Goal: Information Seeking & Learning: Learn about a topic

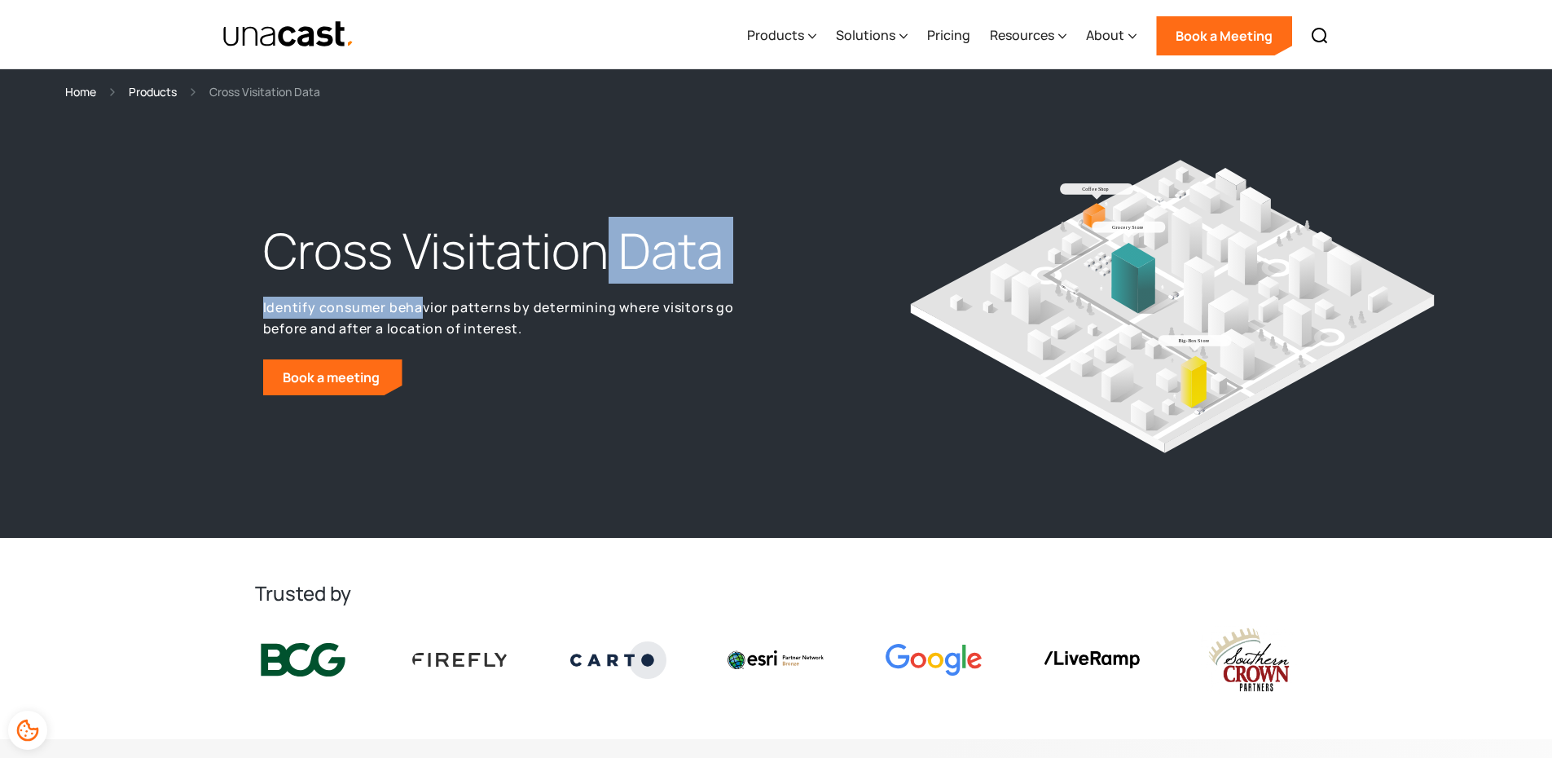
drag, startPoint x: 419, startPoint y: 284, endPoint x: 602, endPoint y: 282, distance: 183.3
click at [602, 282] on div "Cross Visitation Data Identify consumer behavior patterns by determining where …" at bounding box center [515, 306] width 521 height 177
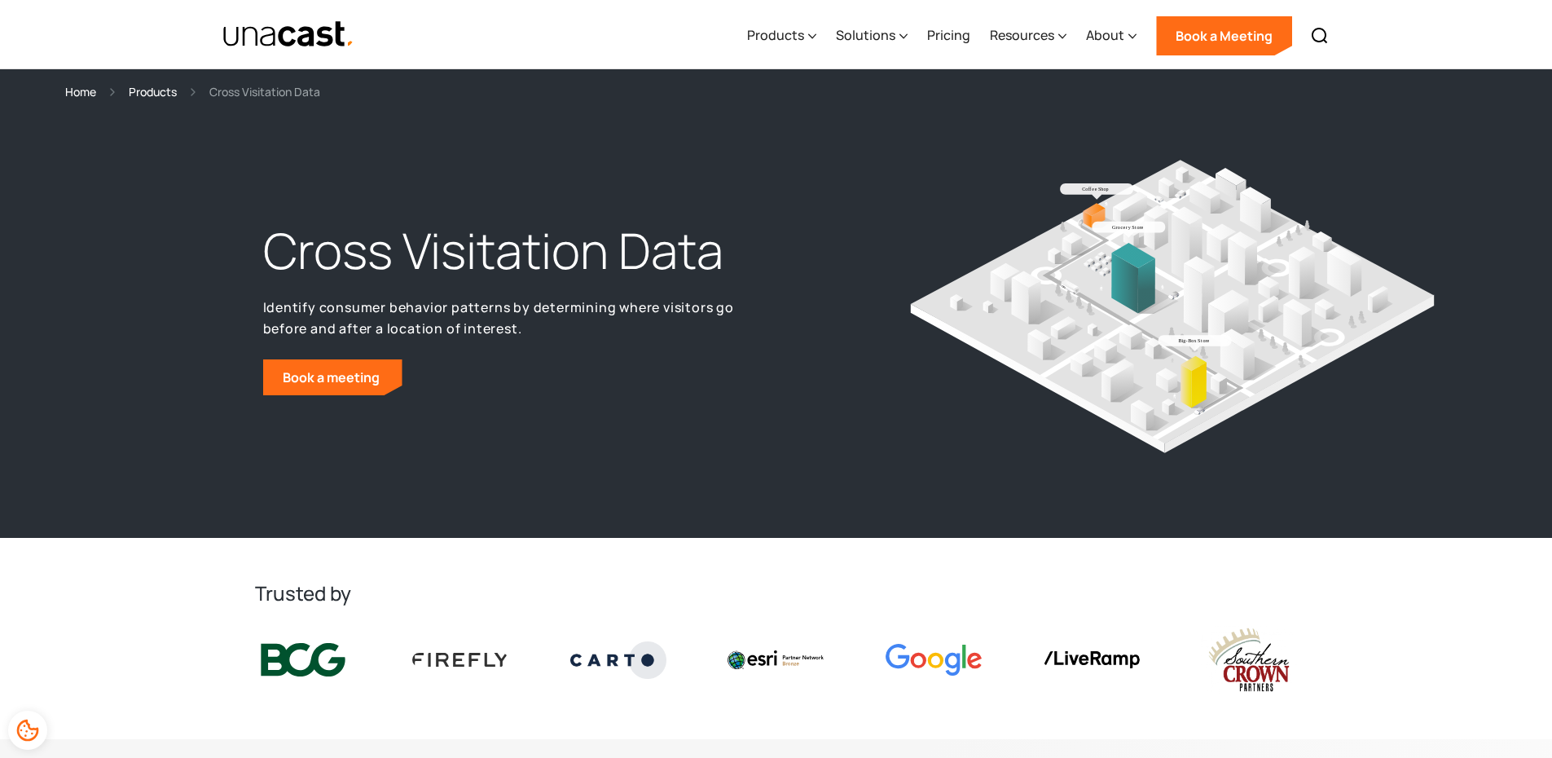
click at [671, 391] on div "Cross Visitation Data Identify consumer behavior patterns by determining where …" at bounding box center [515, 306] width 521 height 177
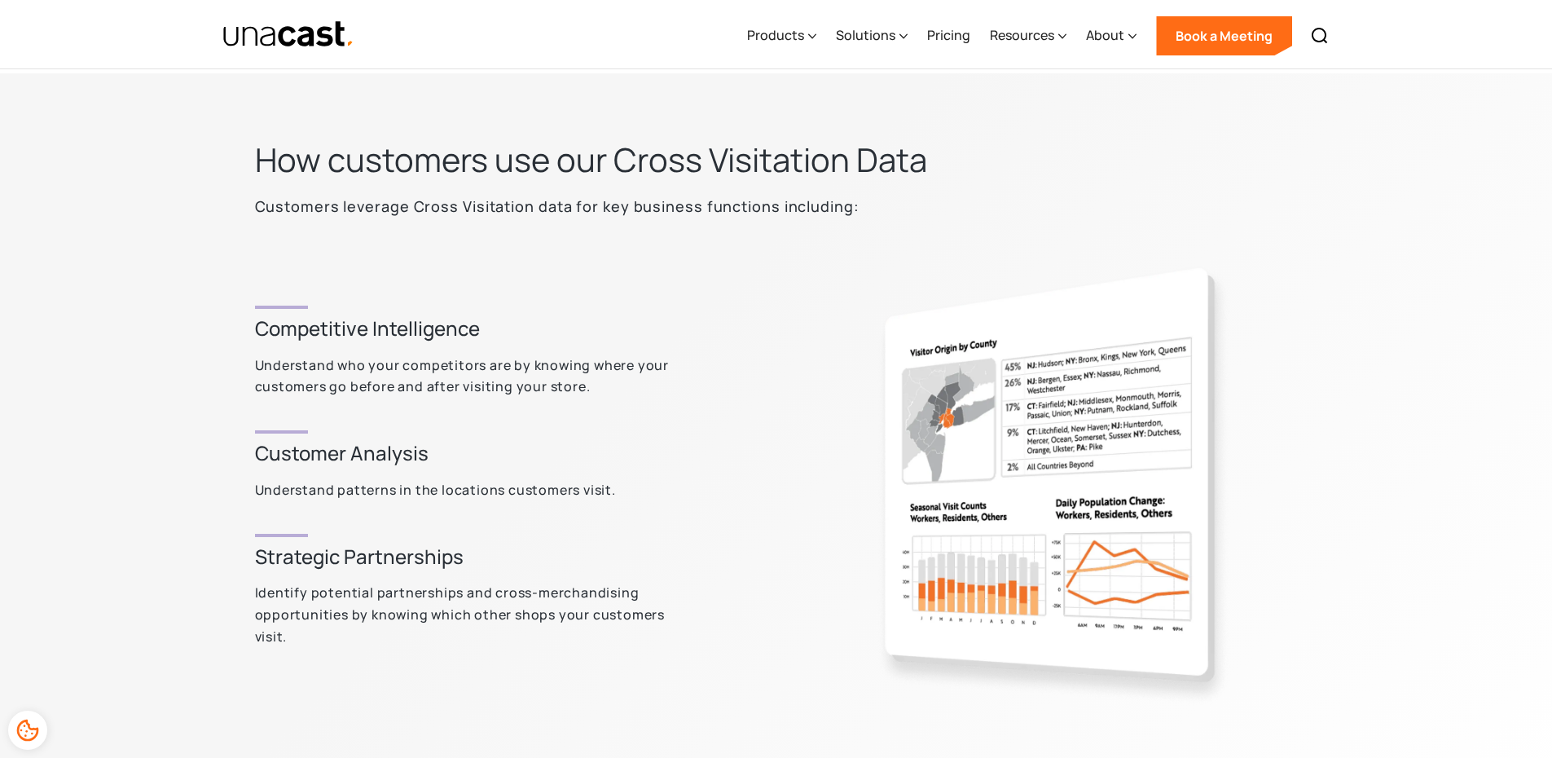
scroll to position [652, 0]
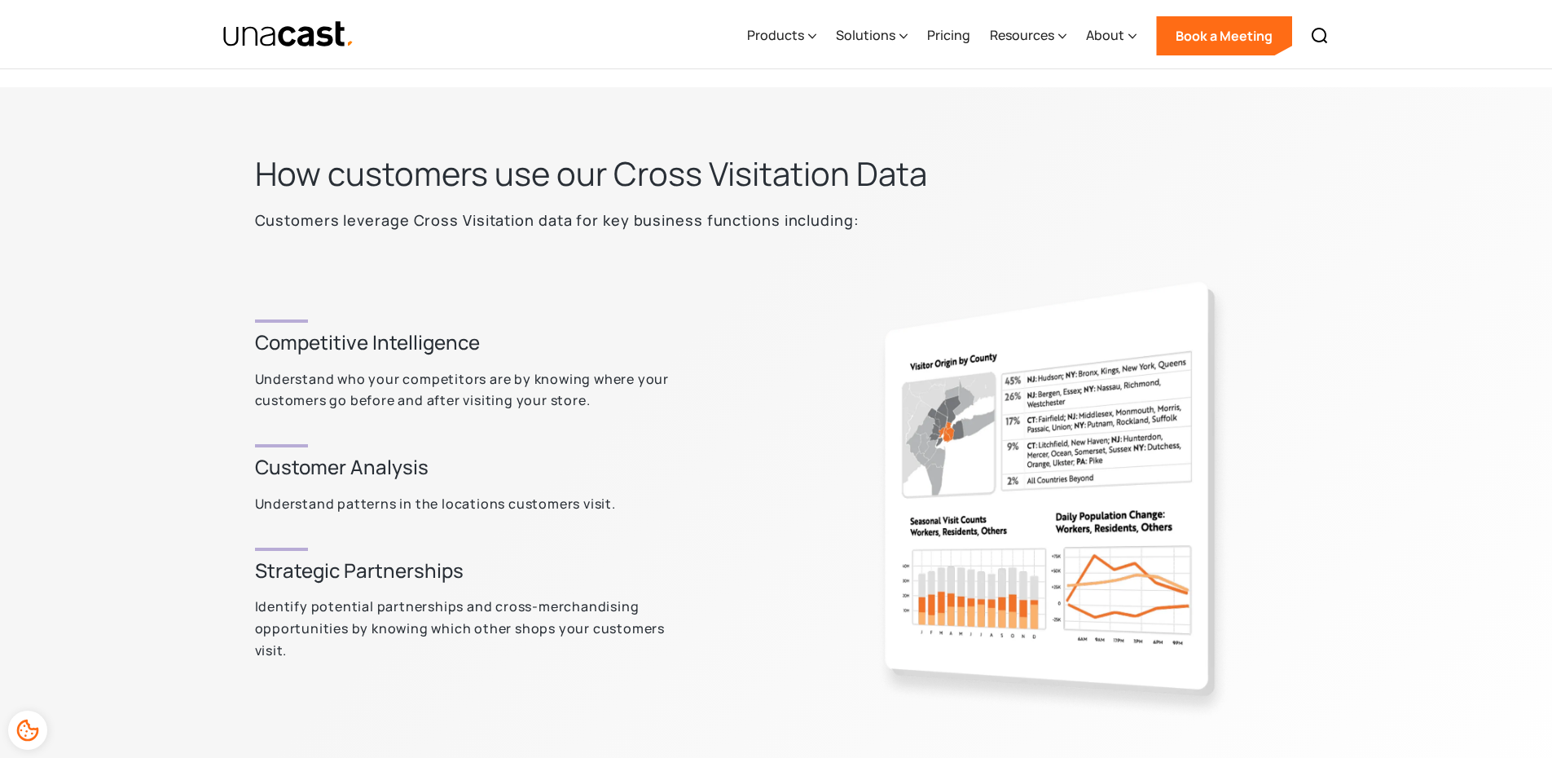
click at [960, 447] on img at bounding box center [1010, 506] width 576 height 509
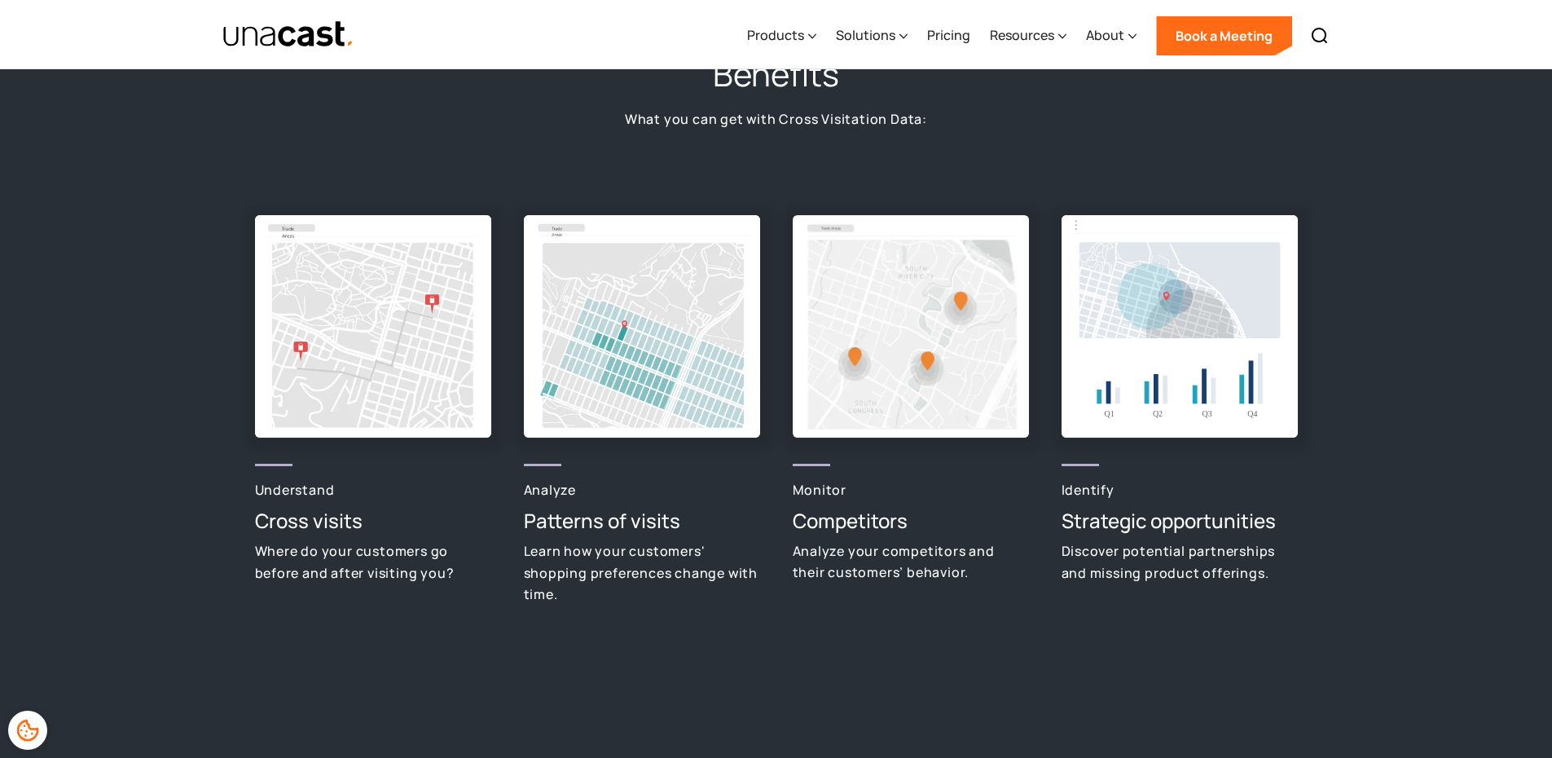
scroll to position [1638, 0]
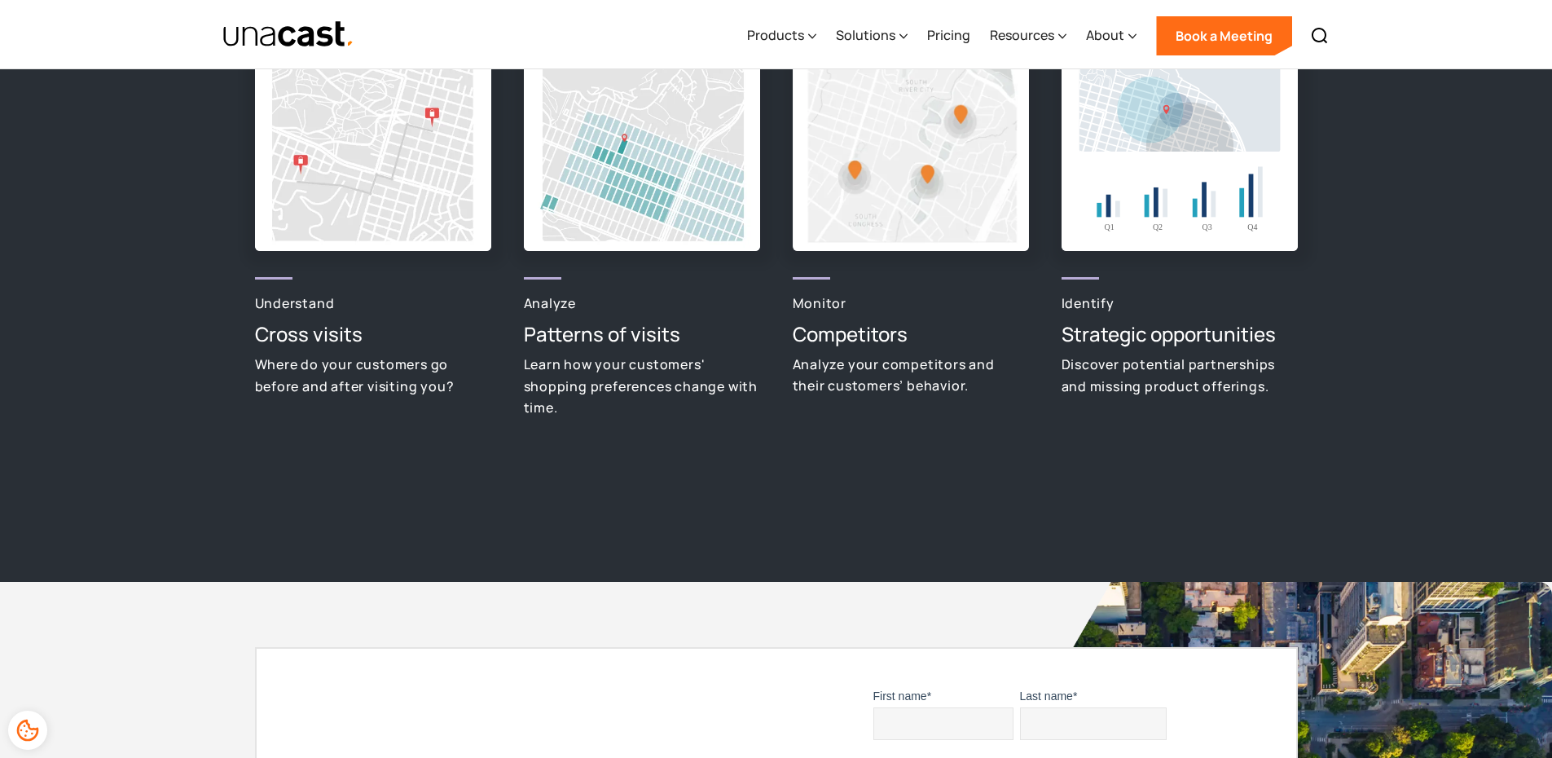
click at [298, 340] on h3 "Cross visits" at bounding box center [373, 334] width 236 height 26
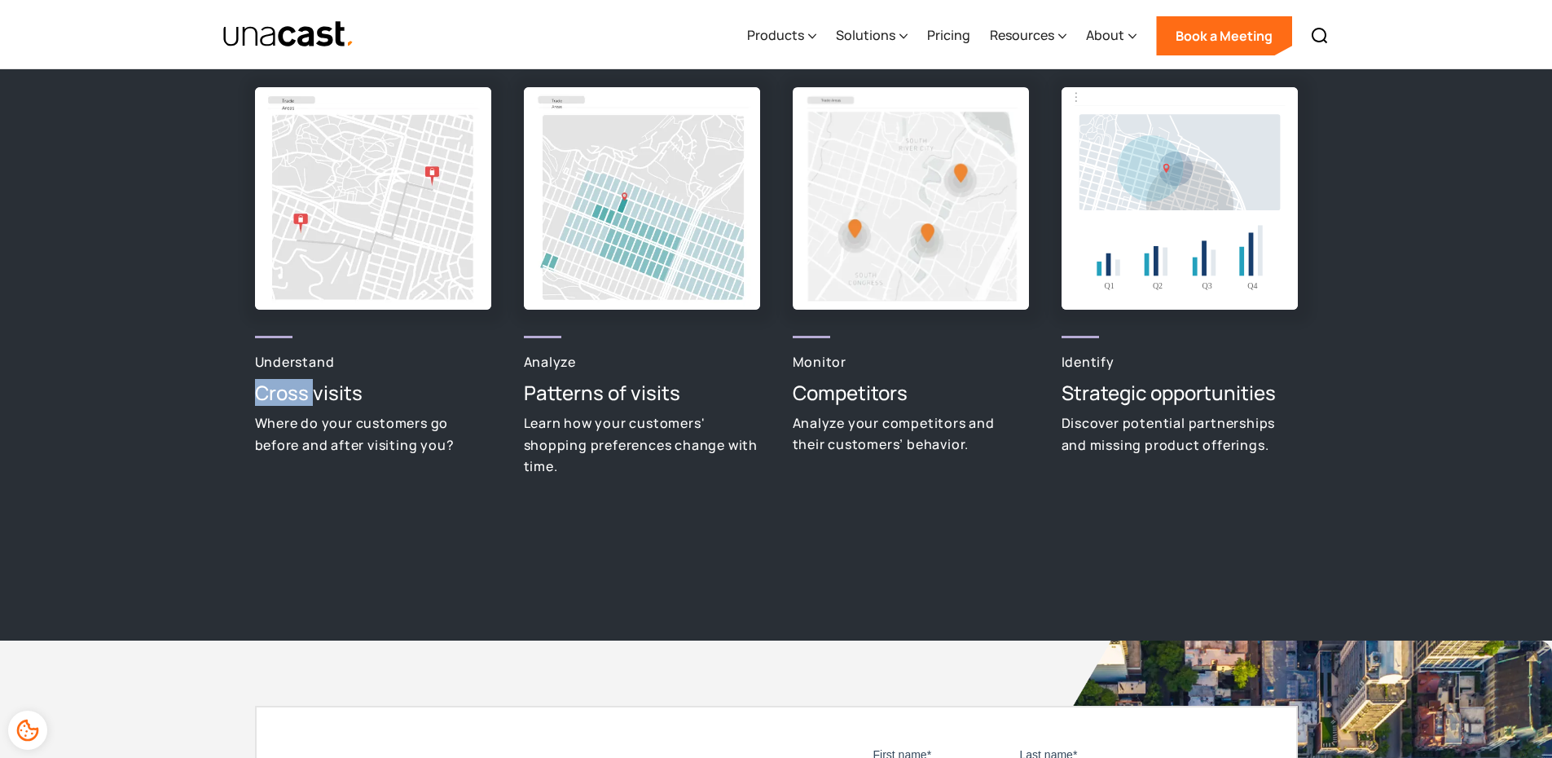
scroll to position [1475, 0]
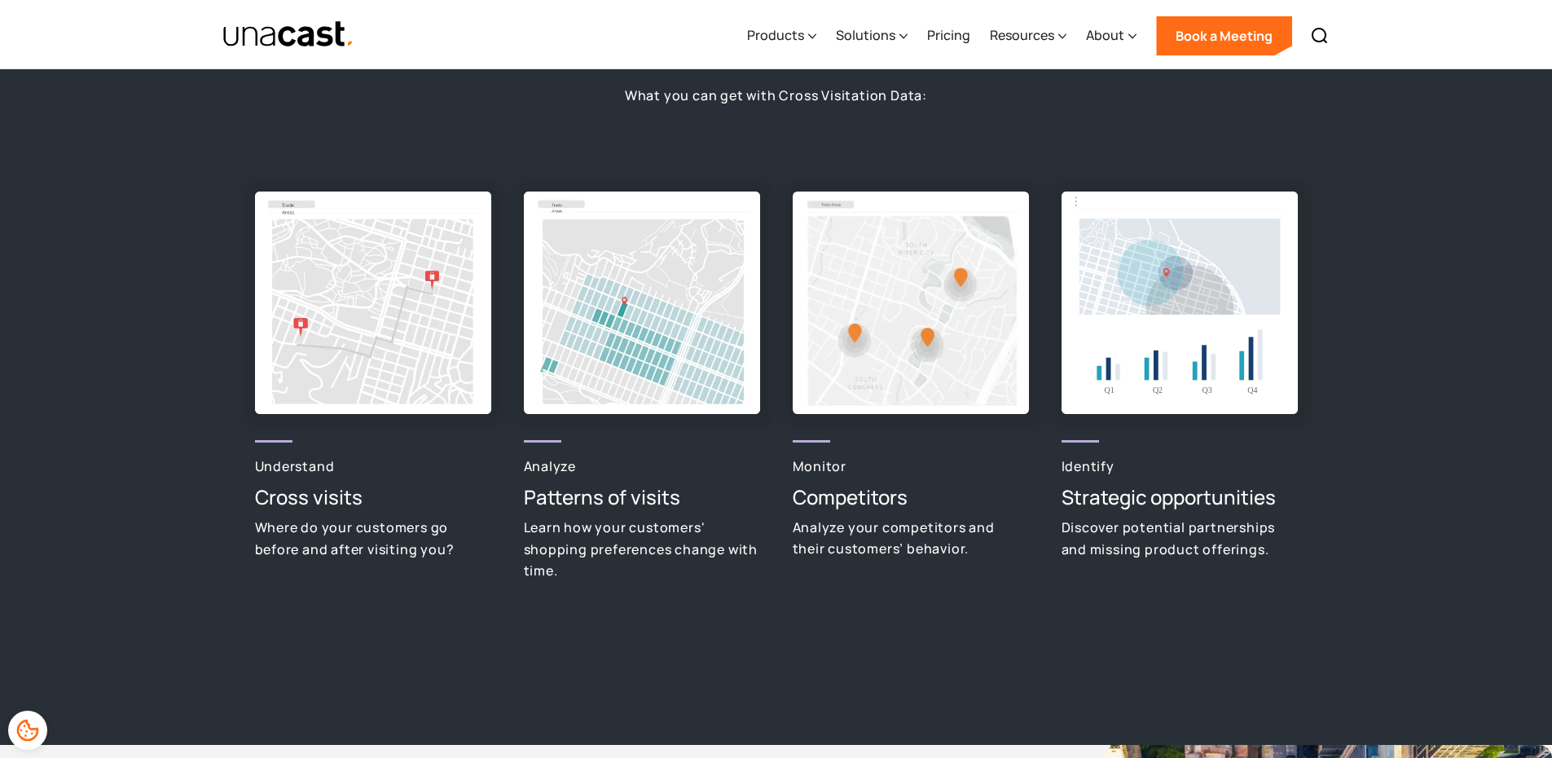
click at [549, 501] on h3 "Patterns of visits" at bounding box center [642, 497] width 236 height 26
click at [548, 500] on h3 "Patterns of visits" at bounding box center [642, 497] width 236 height 26
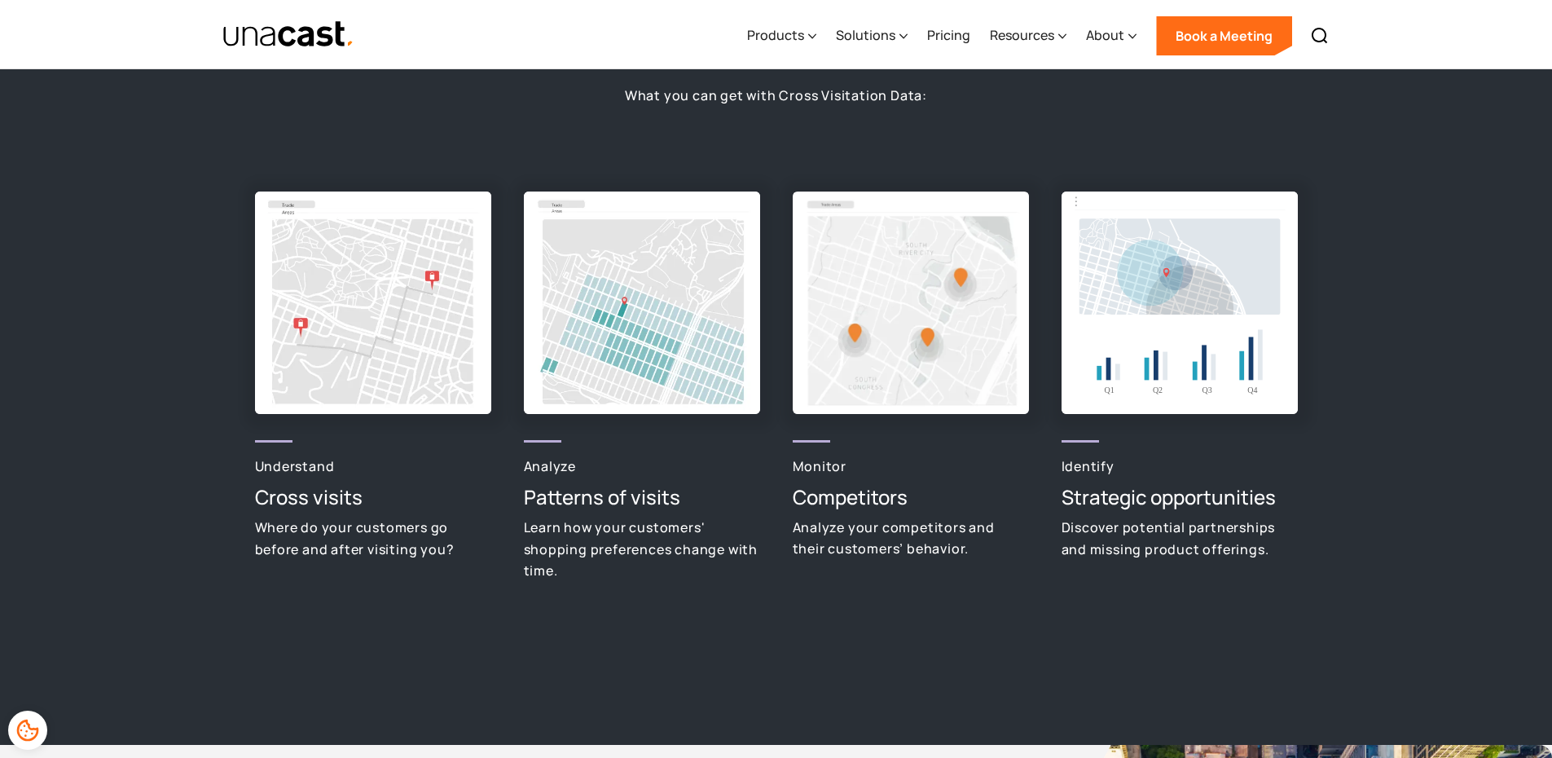
click at [859, 503] on h3 "Competitors" at bounding box center [911, 497] width 236 height 26
click at [1089, 499] on h3 "Strategic opportunities" at bounding box center [1180, 497] width 236 height 26
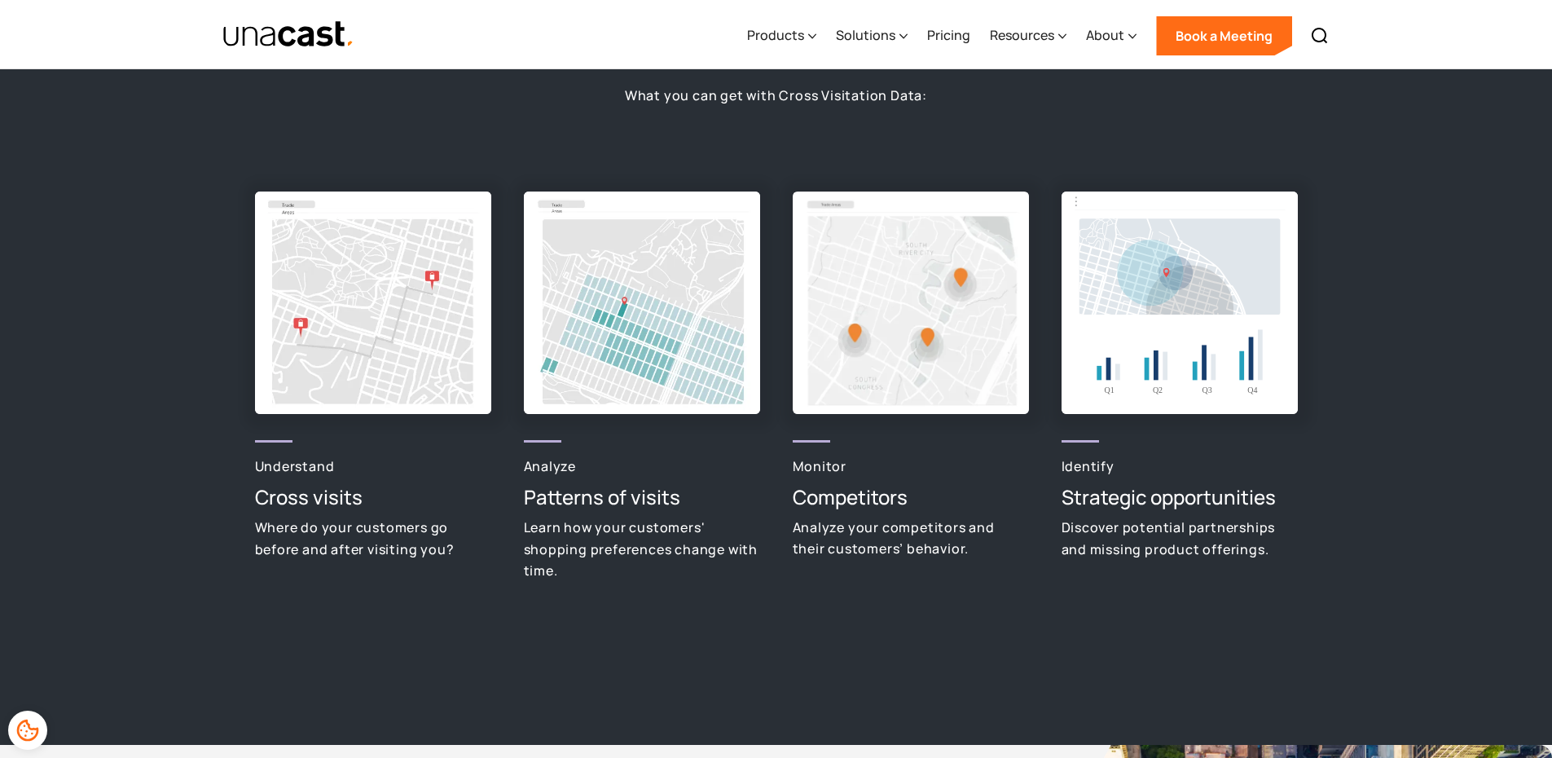
click at [1021, 589] on div "Monitor Competitors Analyze your competitors and their customers’ behavior." at bounding box center [911, 396] width 236 height 410
click at [1099, 440] on div "Identify Strategic opportunities Discover potential partnerships and missing pr…" at bounding box center [1180, 396] width 236 height 410
click at [1092, 460] on p "Identify" at bounding box center [1180, 466] width 236 height 22
click at [1084, 345] on img at bounding box center [1180, 302] width 236 height 222
drag, startPoint x: 1084, startPoint y: 345, endPoint x: 1149, endPoint y: 304, distance: 77.3
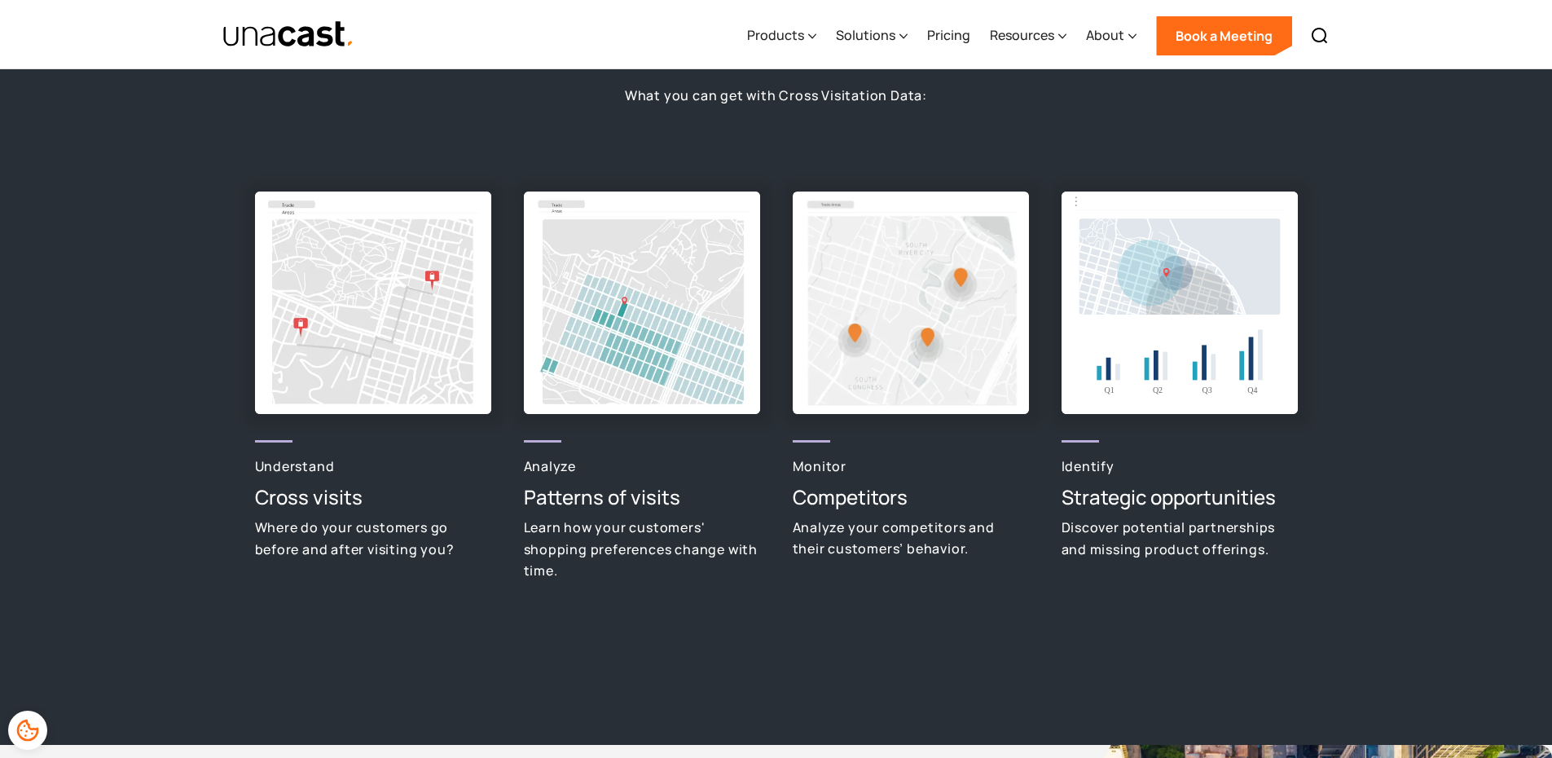
click at [1084, 345] on img at bounding box center [1180, 302] width 236 height 222
click at [1149, 302] on img at bounding box center [1180, 302] width 236 height 222
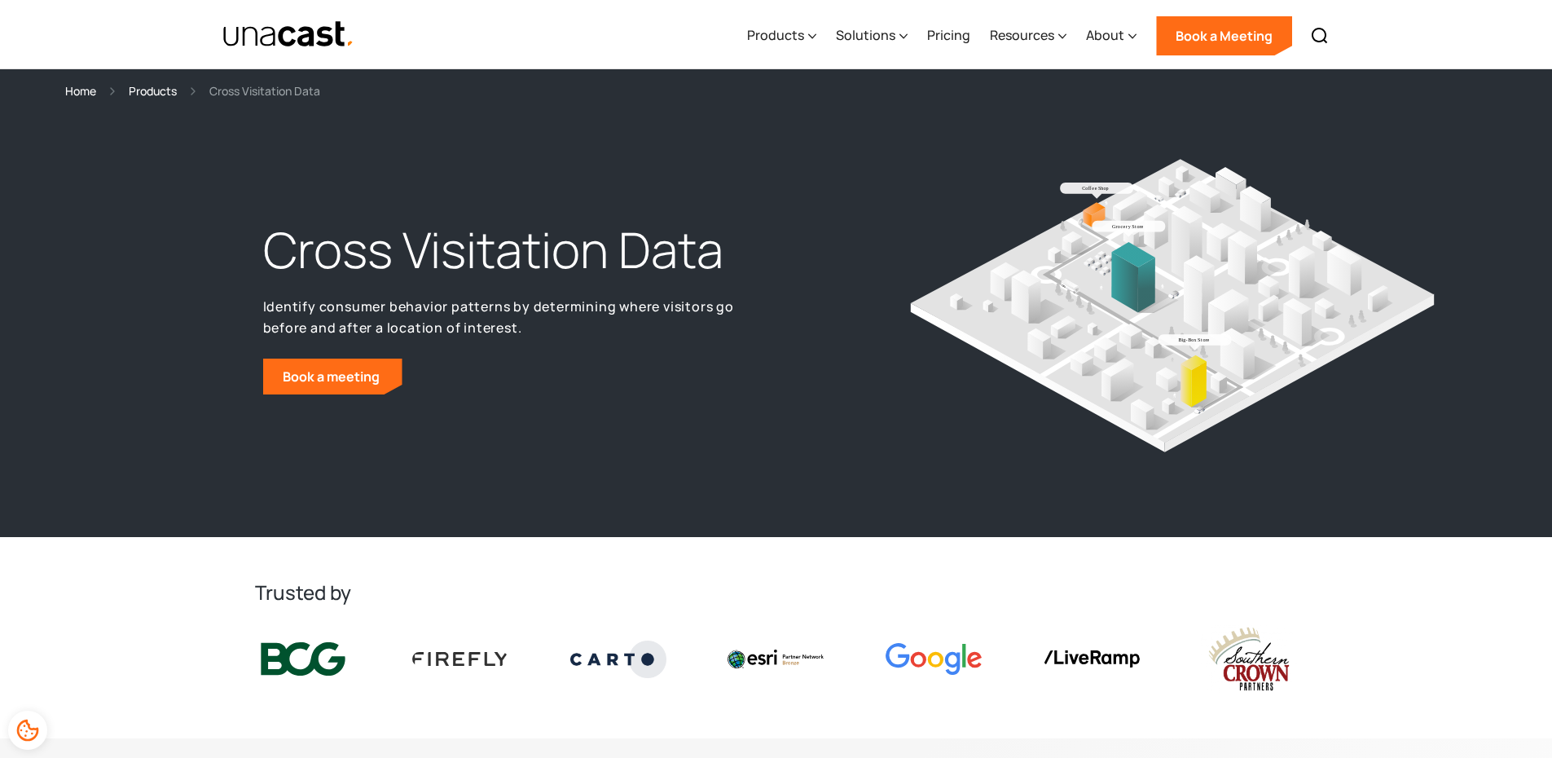
scroll to position [0, 0]
